Goal: Check status

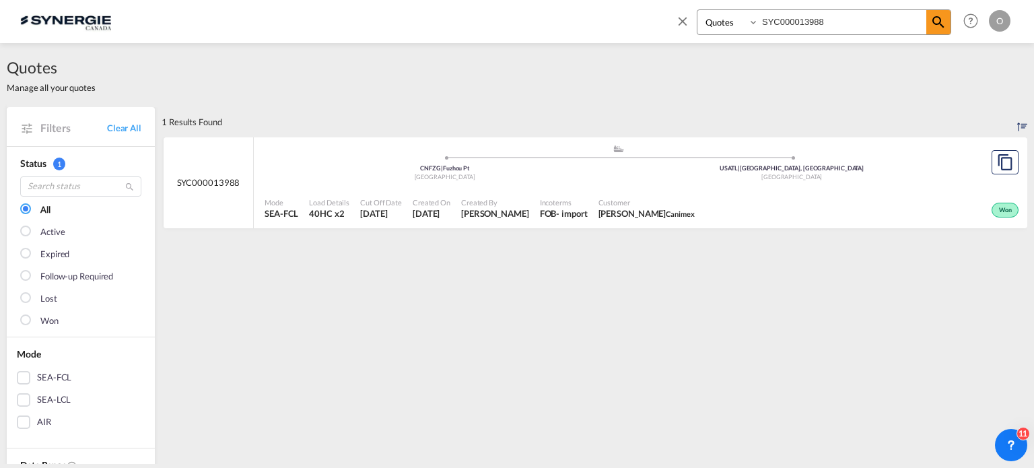
select select "Quotes"
click at [805, 20] on input "SYC000013988" at bounding box center [842, 22] width 168 height 24
type input "SYC000013506"
click at [941, 11] on span at bounding box center [938, 22] width 24 height 24
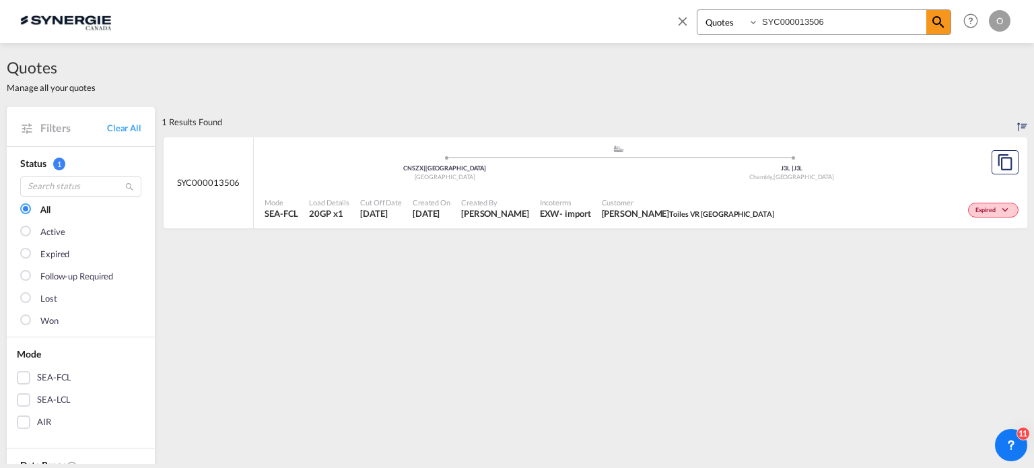
click at [534, 194] on div "Incoterms EXW - import" at bounding box center [565, 209] width 62 height 34
